Goal: Information Seeking & Learning: Compare options

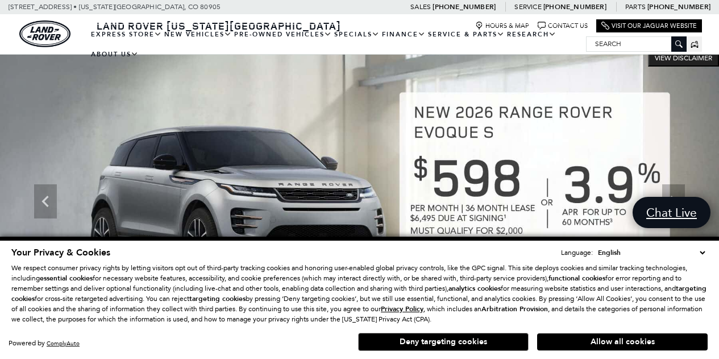
scroll to position [7, 0]
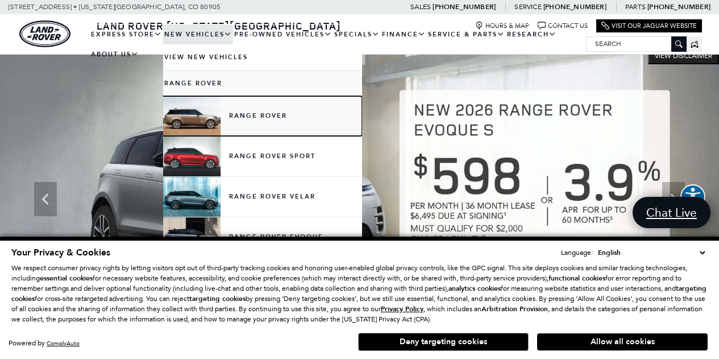
click at [275, 117] on link "Range Rover" at bounding box center [262, 116] width 199 height 40
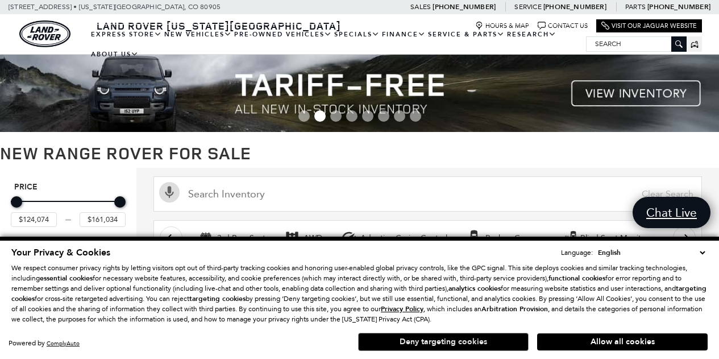
click at [440, 345] on button "Deny targeting cookies" at bounding box center [443, 342] width 171 height 18
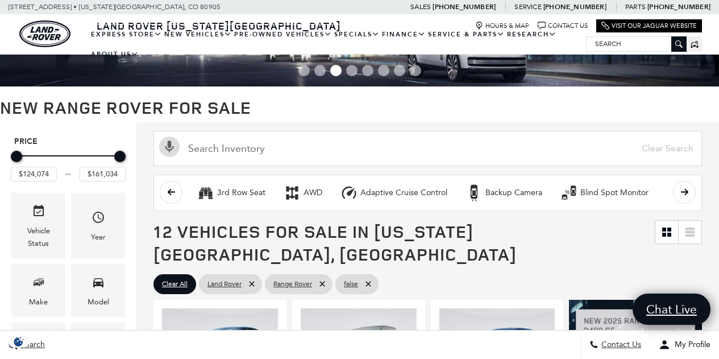
scroll to position [91, 0]
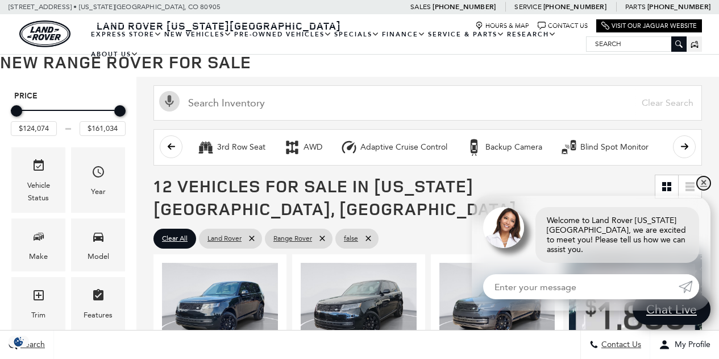
click at [704, 190] on link "✕" at bounding box center [704, 183] width 14 height 14
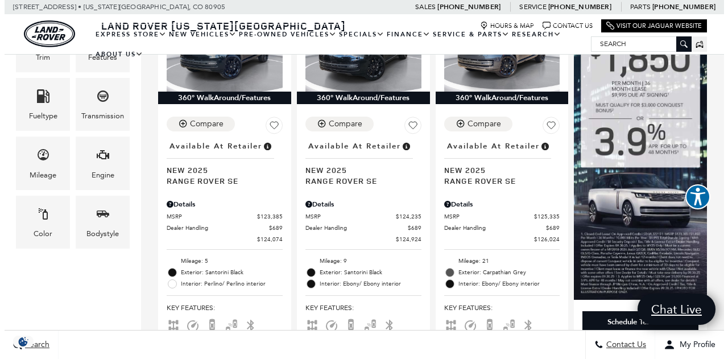
scroll to position [349, 0]
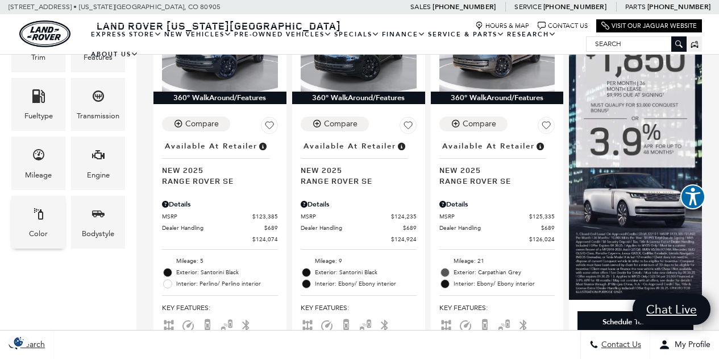
click at [44, 220] on span "Color" at bounding box center [39, 215] width 14 height 23
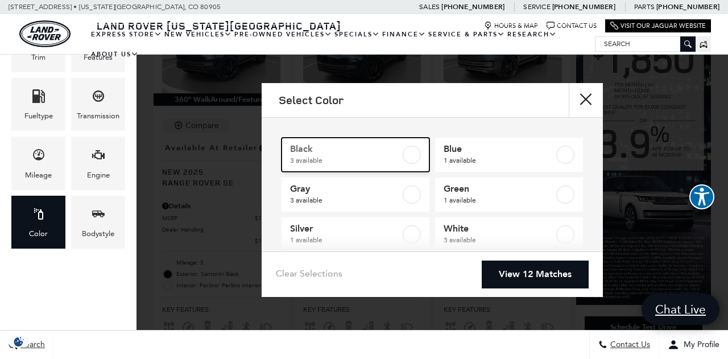
click at [413, 153] on label at bounding box center [412, 155] width 18 height 18
type input "$148,214"
checkbox input "true"
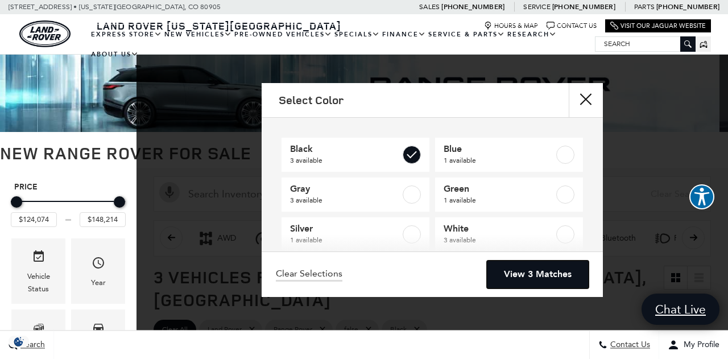
click at [547, 278] on link "View 3 Matches" at bounding box center [538, 274] width 102 height 28
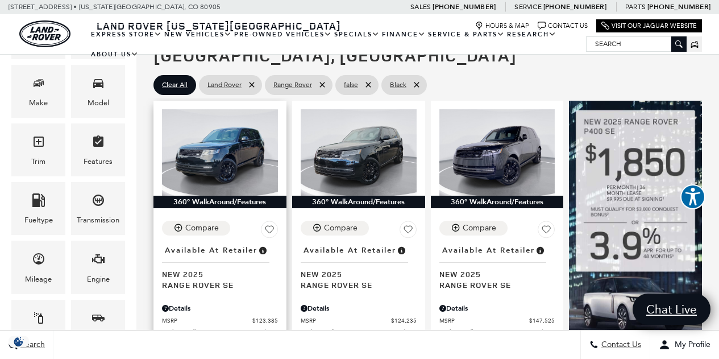
scroll to position [254, 0]
